Goal: Information Seeking & Learning: Find specific fact

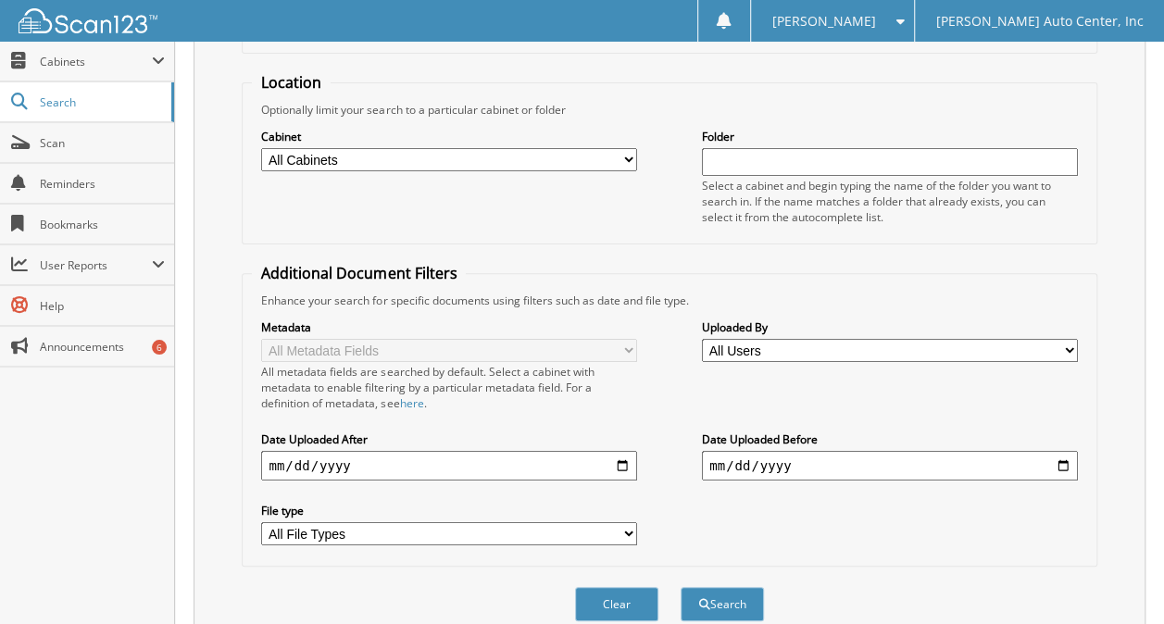
scroll to position [228, 0]
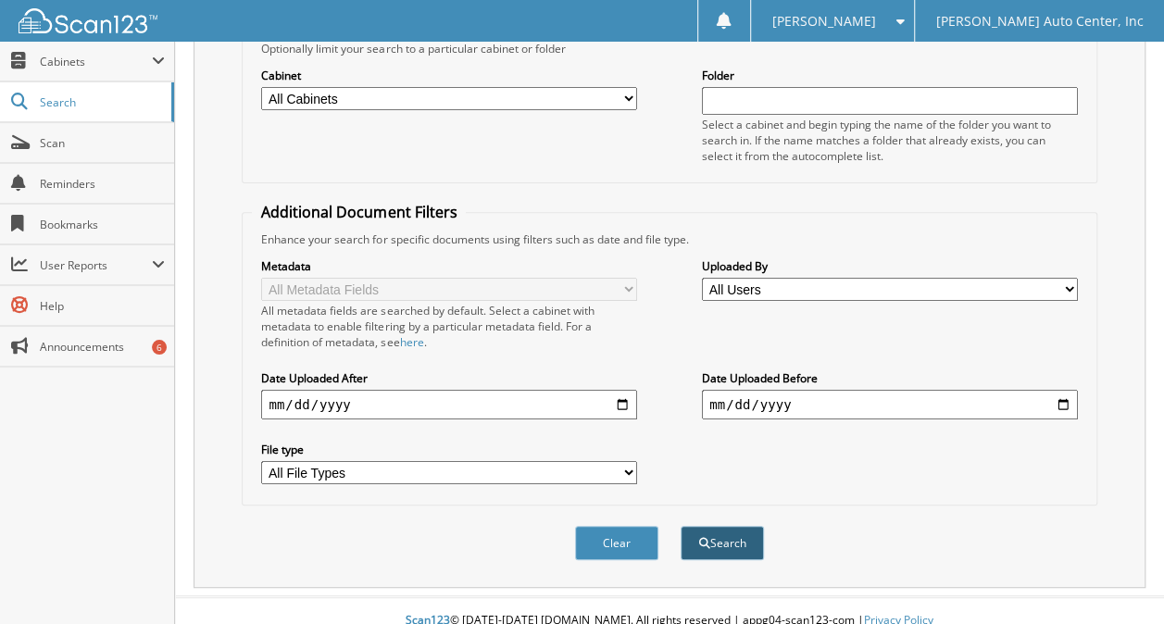
type input "g43458"
click at [716, 537] on button "Search" at bounding box center [721, 543] width 83 height 34
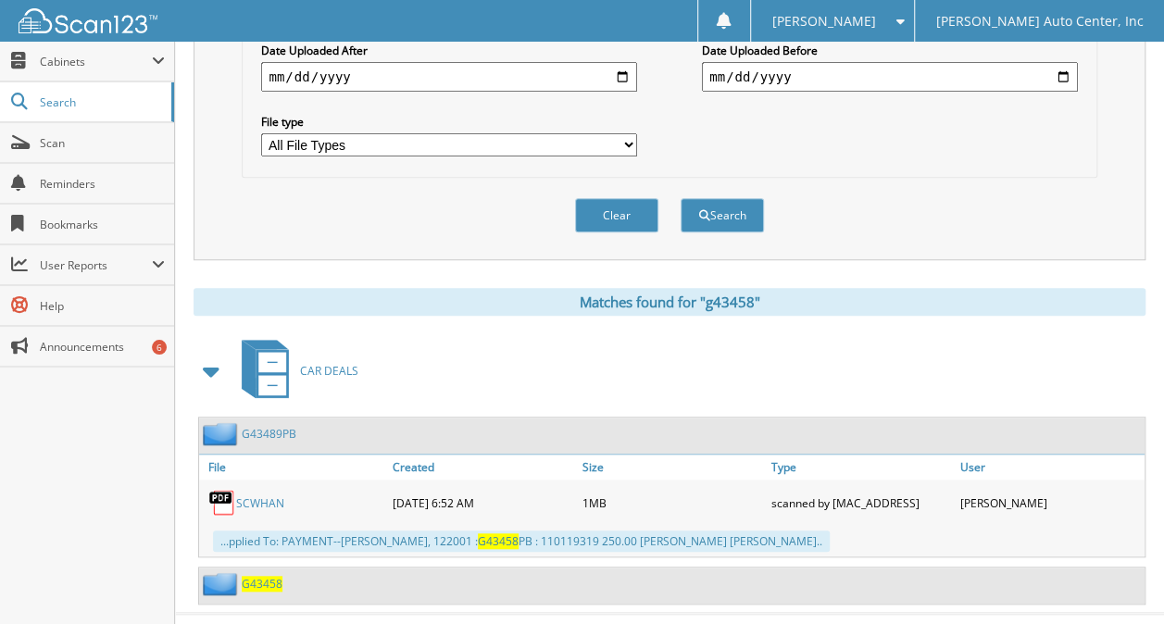
scroll to position [567, 0]
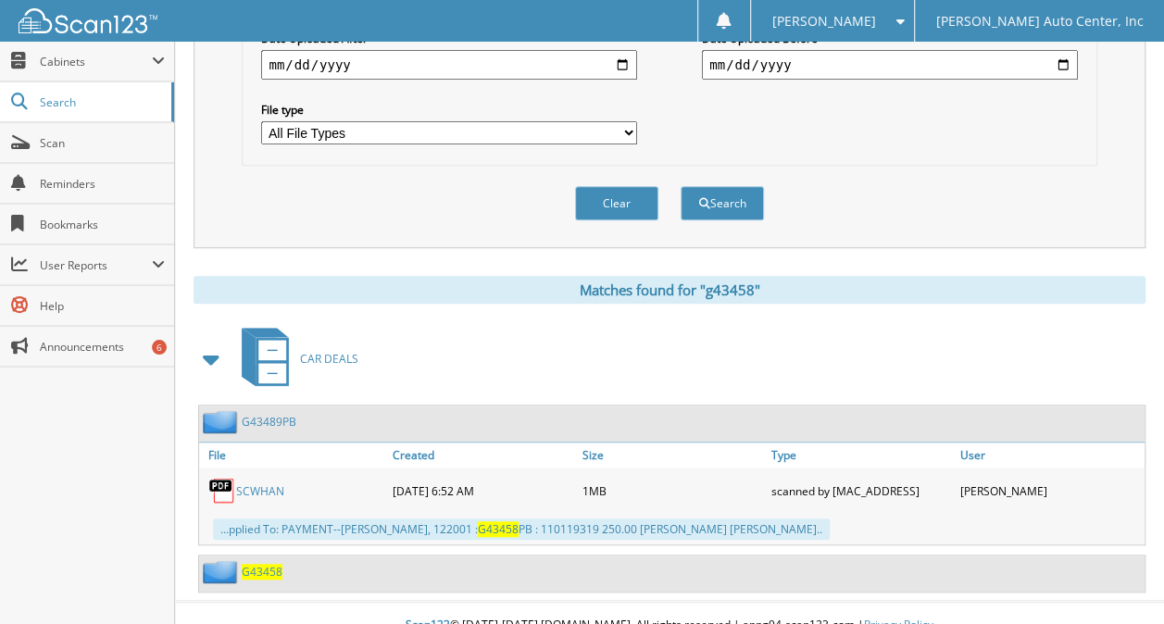
click at [256, 564] on span "G43458" at bounding box center [262, 572] width 41 height 16
